Goal: Navigation & Orientation: Find specific page/section

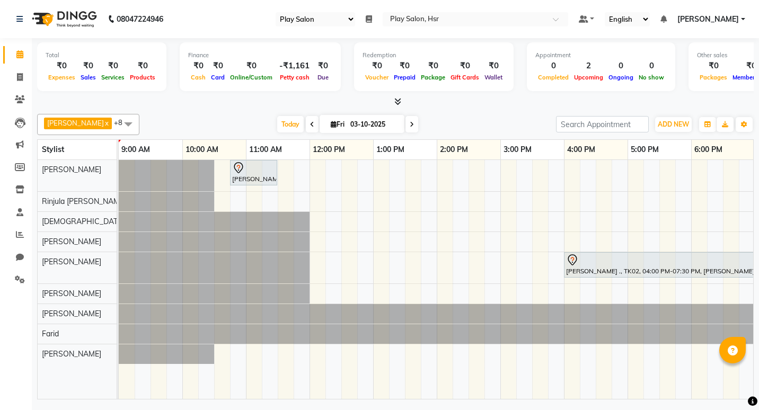
select select "92"
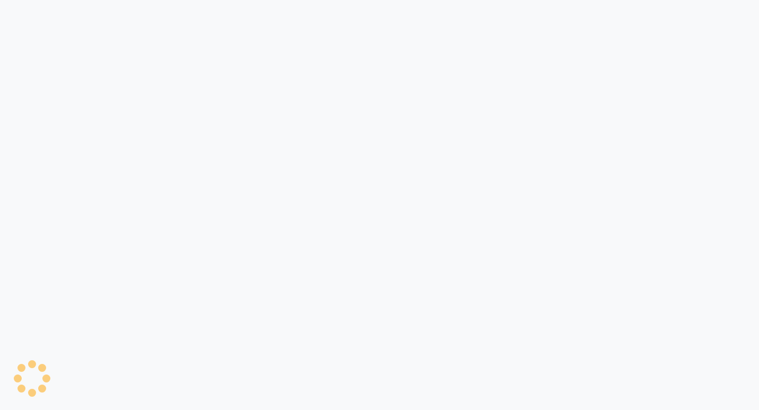
select select "92"
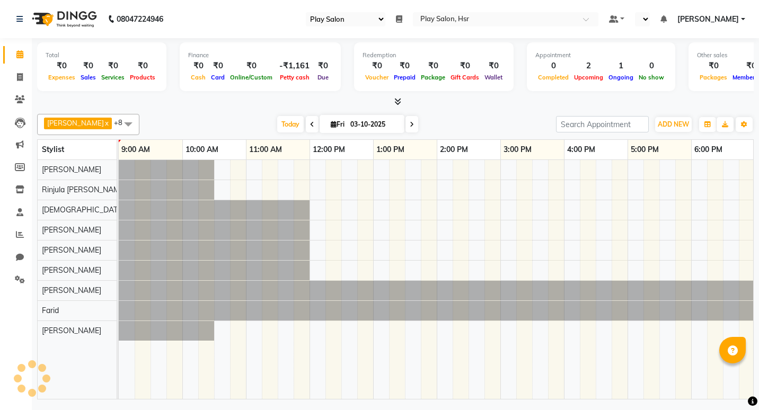
select select "en"
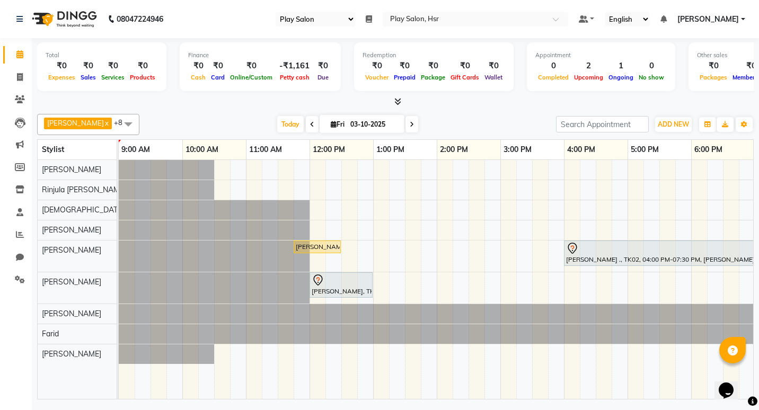
click at [306, 246] on div "[PERSON_NAME], TK01, 11:45 AM-12:30 PM, Hair Cut Men (Stylist)" at bounding box center [317, 247] width 45 height 10
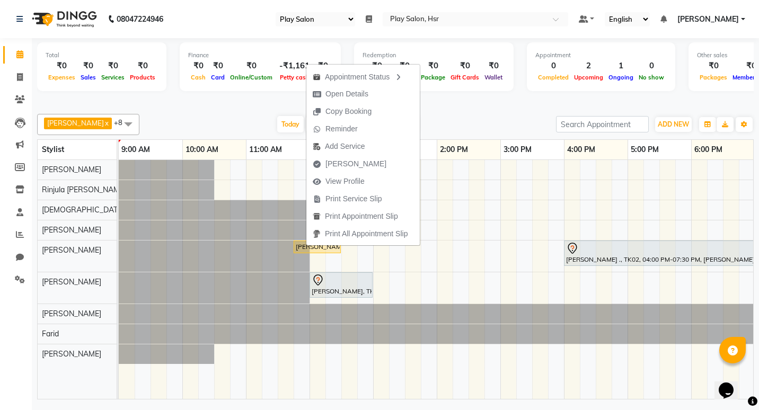
click at [202, 18] on nav "08047224946 Select Register Play Salon Daily Open Registers nothing to show Sel…" at bounding box center [379, 19] width 759 height 38
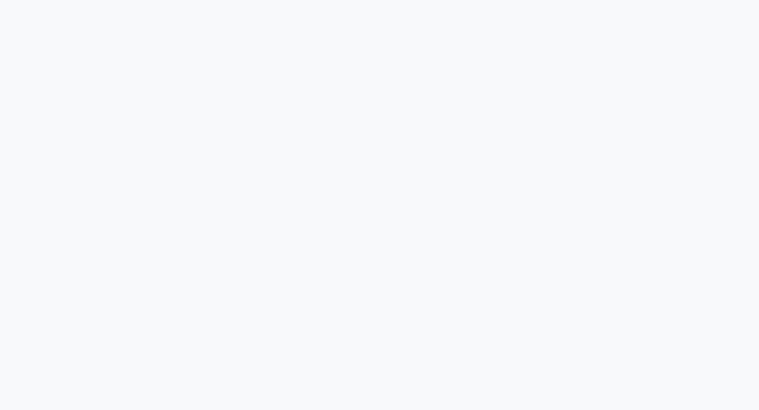
select select "92"
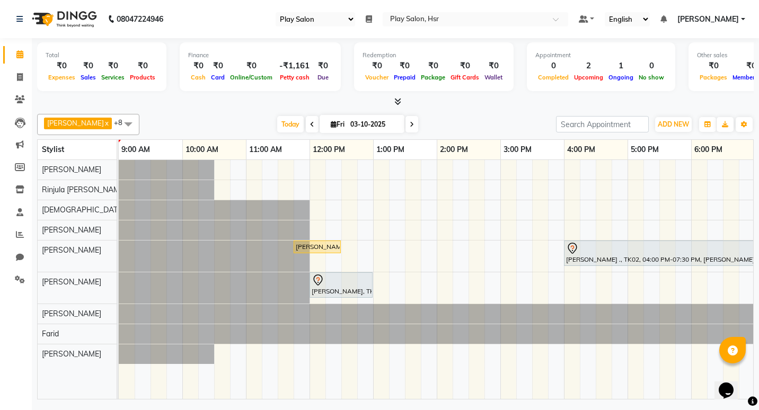
click at [395, 99] on icon at bounding box center [398, 102] width 7 height 8
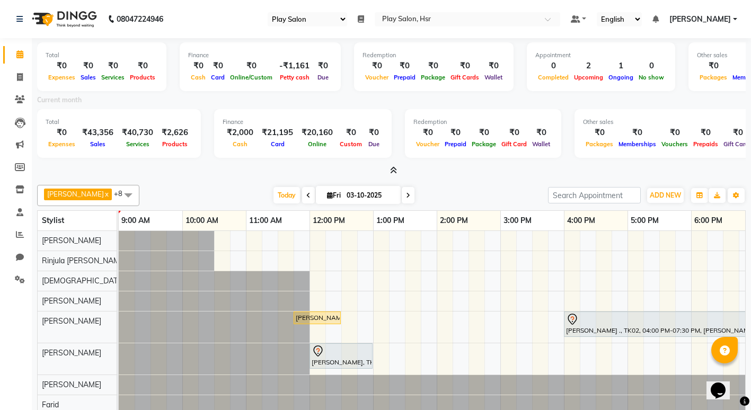
click at [392, 170] on icon at bounding box center [393, 171] width 7 height 8
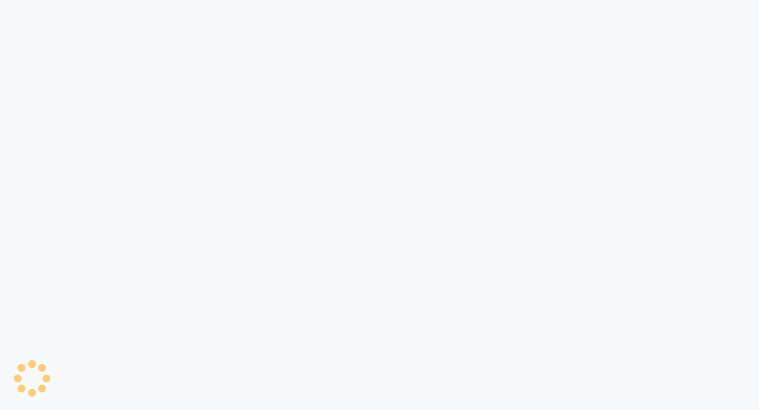
select select "92"
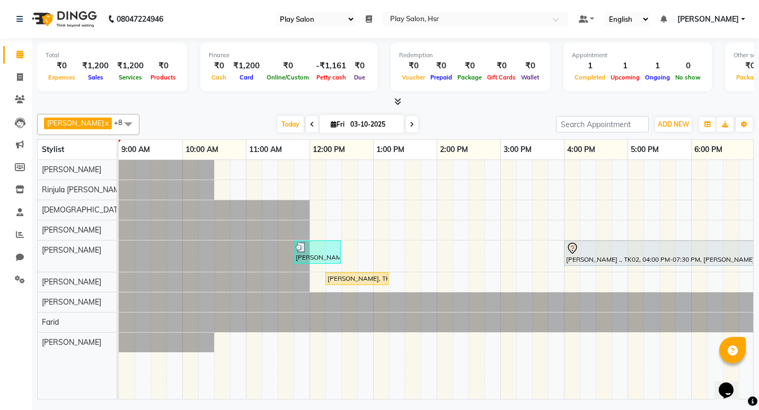
click at [398, 101] on icon at bounding box center [398, 102] width 7 height 8
